Goal: Transaction & Acquisition: Obtain resource

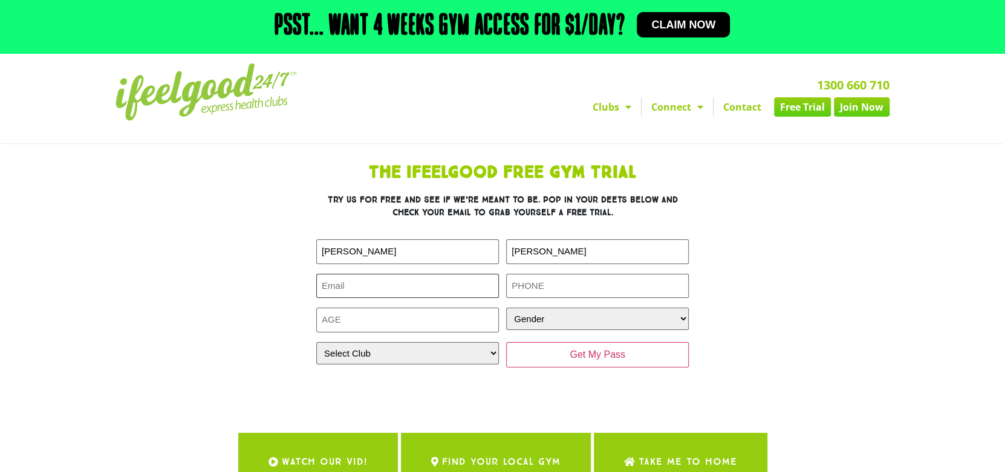
click at [362, 287] on input "Email (Required)" at bounding box center [407, 286] width 183 height 25
type input "linson623@gmail.com"
click at [551, 287] on input "Phone (Required)" at bounding box center [597, 286] width 183 height 25
type input "0430929000"
click at [441, 319] on input "Age (Required)" at bounding box center [407, 320] width 183 height 25
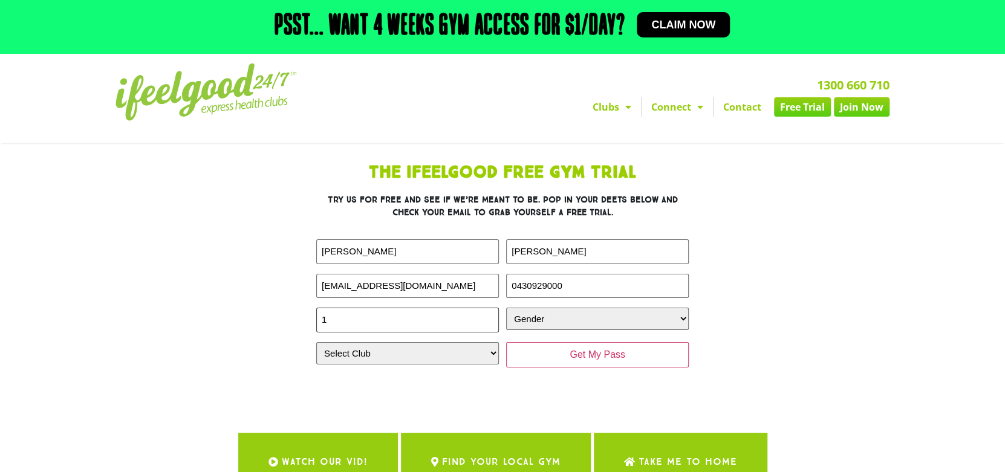
click at [488, 316] on input "1" at bounding box center [407, 320] width 183 height 25
click at [488, 325] on input "-1" at bounding box center [407, 320] width 183 height 25
click at [488, 315] on input "0" at bounding box center [407, 320] width 183 height 25
click at [488, 315] on input "1" at bounding box center [407, 320] width 183 height 25
click at [488, 315] on input "2" at bounding box center [407, 320] width 183 height 25
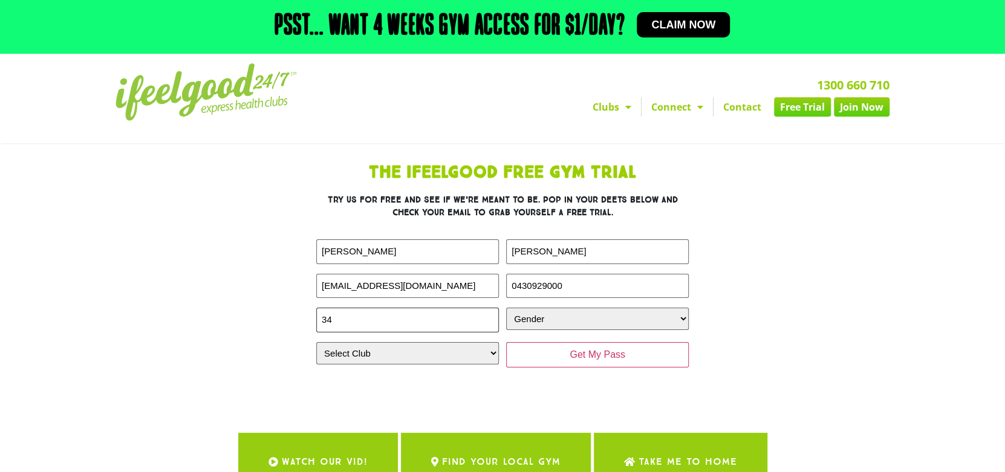
click at [488, 315] on input "34" at bounding box center [407, 320] width 183 height 25
click at [487, 322] on input "33" at bounding box center [407, 320] width 183 height 25
click at [487, 322] on input "32" at bounding box center [407, 320] width 183 height 25
click at [487, 322] on input "31" at bounding box center [407, 320] width 183 height 25
type input "30"
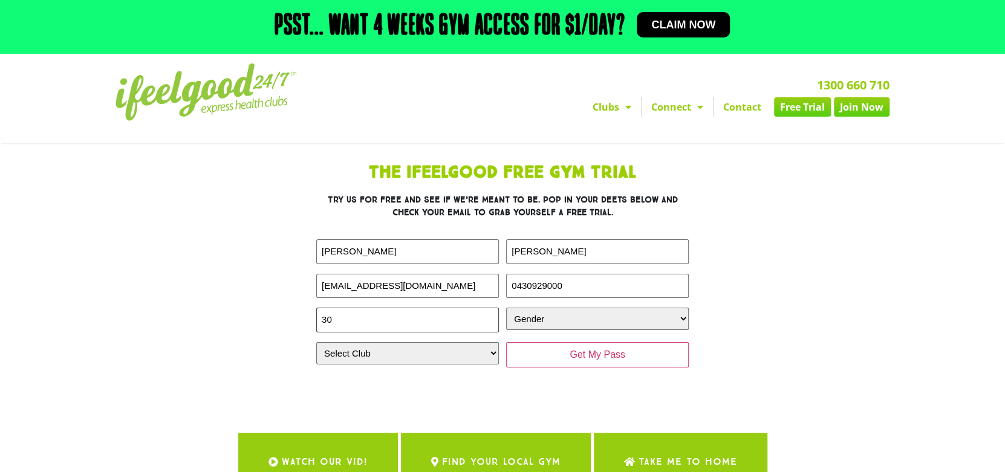
click at [487, 322] on input "30" at bounding box center [407, 320] width 183 height 25
click at [540, 323] on select "Gender Male Female" at bounding box center [597, 319] width 183 height 22
select select "Male"
click at [506, 308] on select "Gender Male Female" at bounding box center [597, 319] width 183 height 22
click at [458, 354] on select "Select Club Alexandra Hills Calamvale Coopers Plains Middle Park Oxenford Oxley…" at bounding box center [407, 353] width 183 height 22
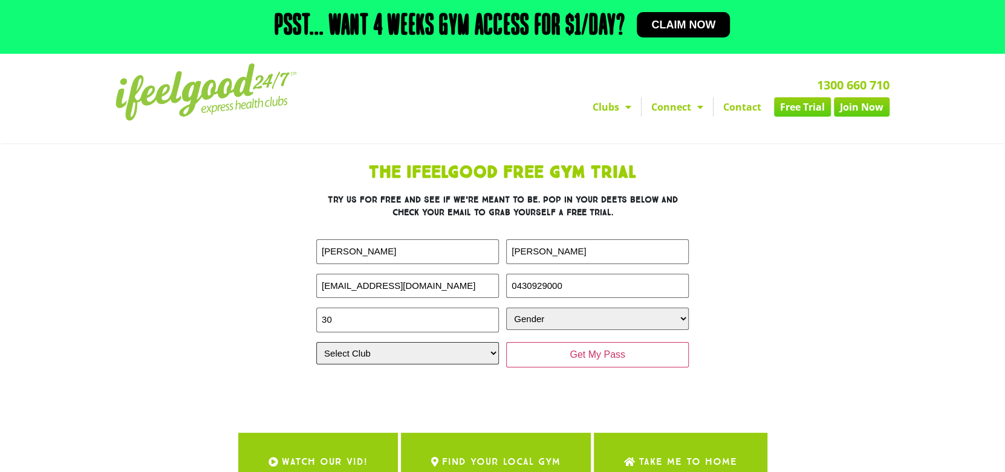
select select "Calamvale"
click at [316, 342] on select "Select Club Alexandra Hills Calamvale Coopers Plains Middle Park Oxenford Oxley…" at bounding box center [407, 353] width 183 height 22
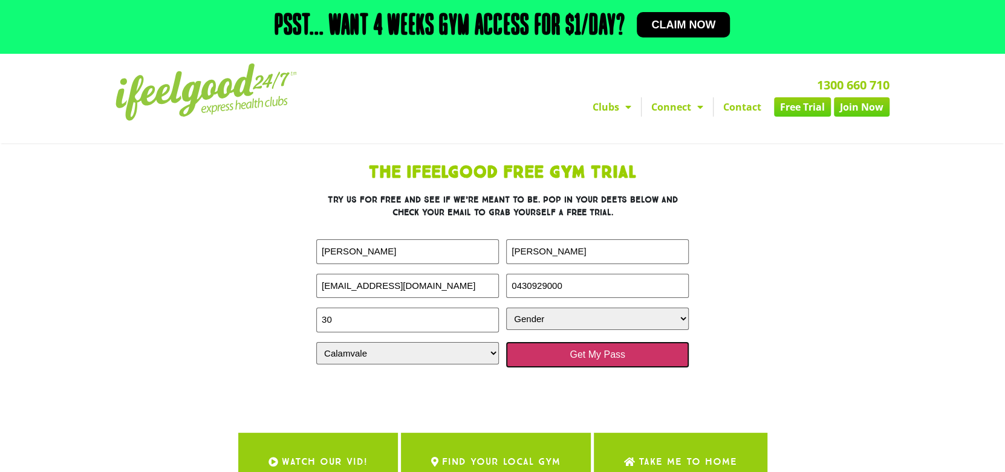
click at [633, 360] on input "Get My Pass" at bounding box center [597, 354] width 183 height 25
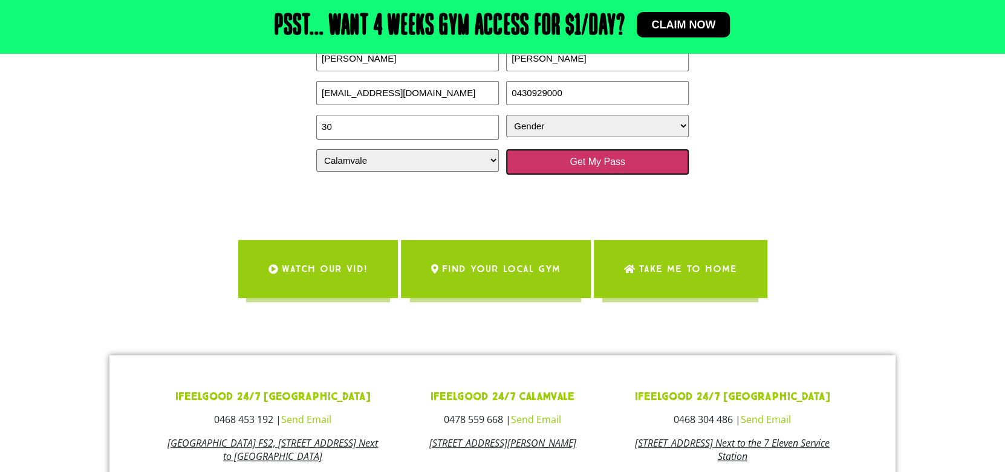
scroll to position [120, 0]
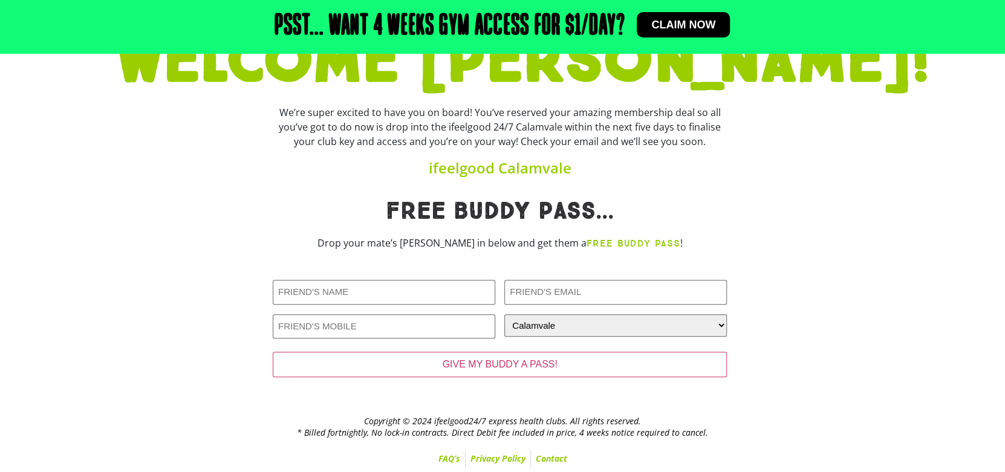
scroll to position [118, 0]
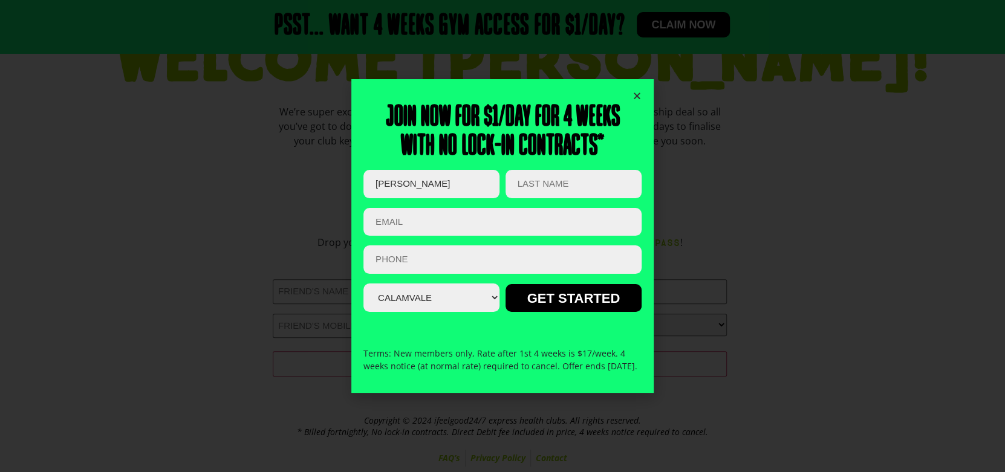
click at [636, 91] on icon "Close" at bounding box center [636, 95] width 9 height 9
